Goal: Go to known website

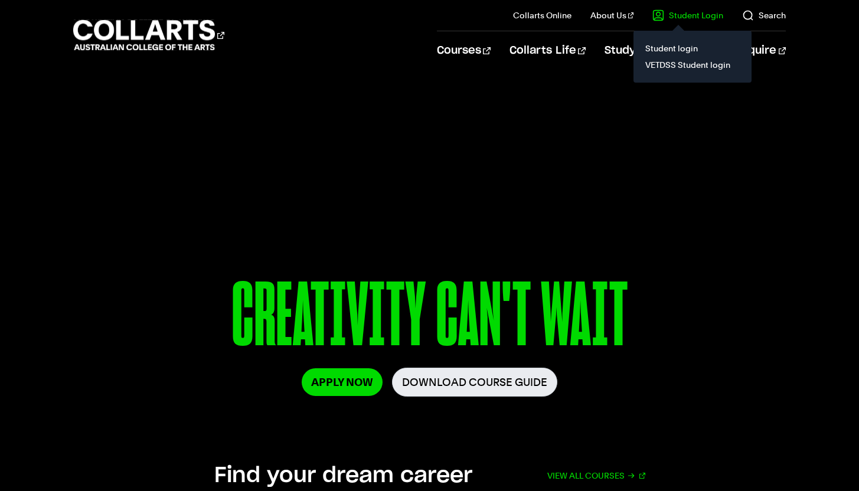
click at [672, 19] on link "Student Login" at bounding box center [687, 15] width 71 height 12
click at [666, 40] on div "Student login VETDSS Student login" at bounding box center [693, 57] width 118 height 52
click at [665, 47] on link "Student login" at bounding box center [692, 48] width 99 height 17
click at [682, 17] on link "Student Login" at bounding box center [687, 15] width 71 height 12
click at [677, 51] on link "Student login" at bounding box center [692, 48] width 99 height 17
